Goal: Information Seeking & Learning: Learn about a topic

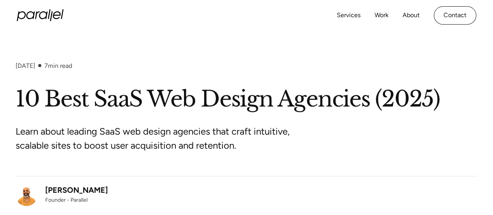
click at [374, 117] on div "Learn about leading SaaS web design agencies that craft intuitive, scalable sit…" at bounding box center [247, 144] width 462 height 62
click at [124, 89] on h1 "10 Best SaaS Web Design Agencies (2025)" at bounding box center [247, 99] width 462 height 28
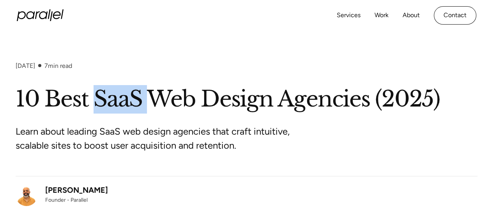
click at [124, 89] on h1 "10 Best SaaS Web Design Agencies (2025)" at bounding box center [247, 99] width 462 height 28
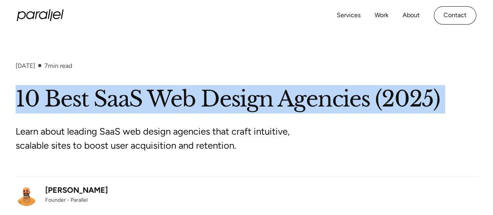
click at [124, 89] on h1 "10 Best SaaS Web Design Agencies (2025)" at bounding box center [247, 99] width 462 height 28
click at [98, 105] on h1 "10 Best SaaS Web Design Agencies (2025)" at bounding box center [247, 99] width 462 height 28
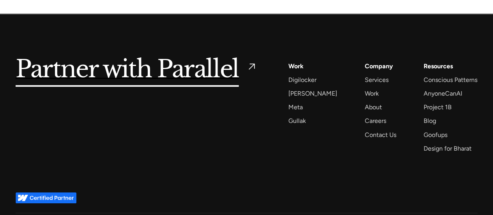
scroll to position [1909, 0]
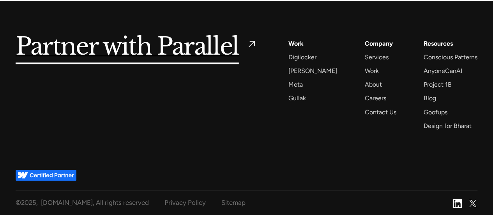
click at [458, 204] on img at bounding box center [457, 203] width 9 height 9
click at [365, 83] on div "About" at bounding box center [373, 84] width 17 height 11
click at [462, 202] on div "Linkedin Icon Twitter Icon" at bounding box center [465, 203] width 25 height 12
click at [457, 200] on img at bounding box center [457, 203] width 9 height 9
